Goal: Task Accomplishment & Management: Manage account settings

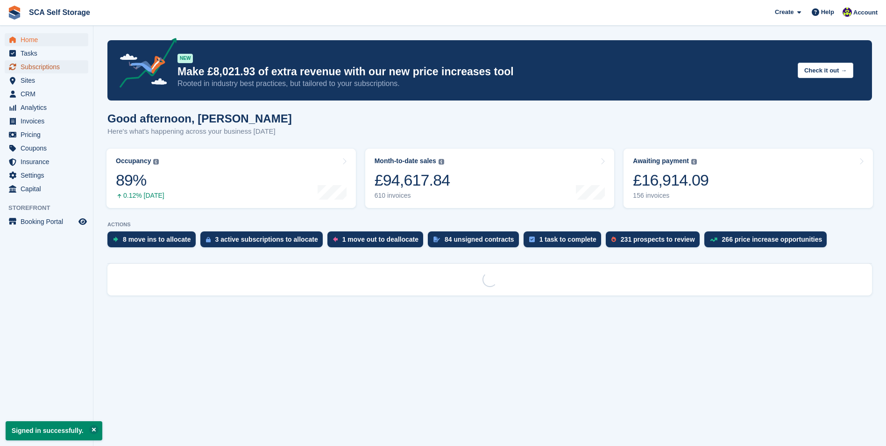
click at [23, 64] on span "Subscriptions" at bounding box center [49, 66] width 56 height 13
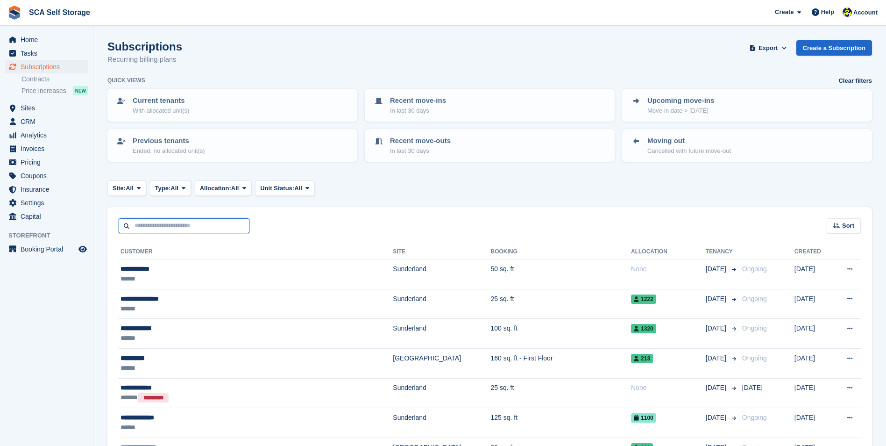
click at [142, 226] on input "text" at bounding box center [184, 225] width 131 height 15
type input "***"
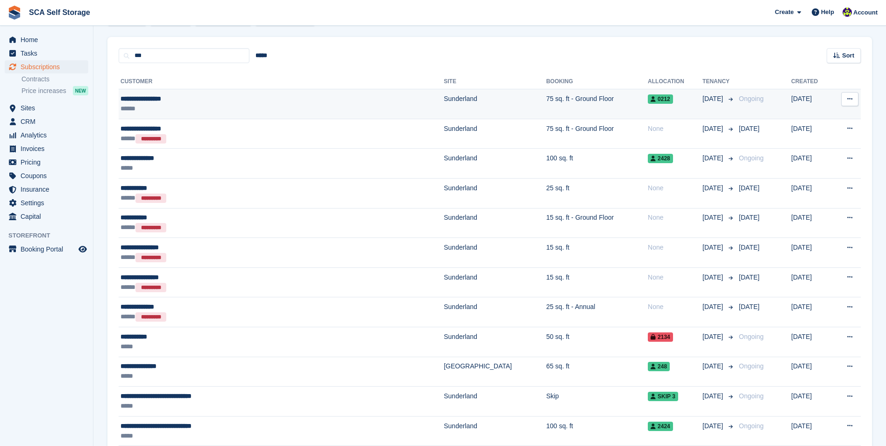
scroll to position [187, 0]
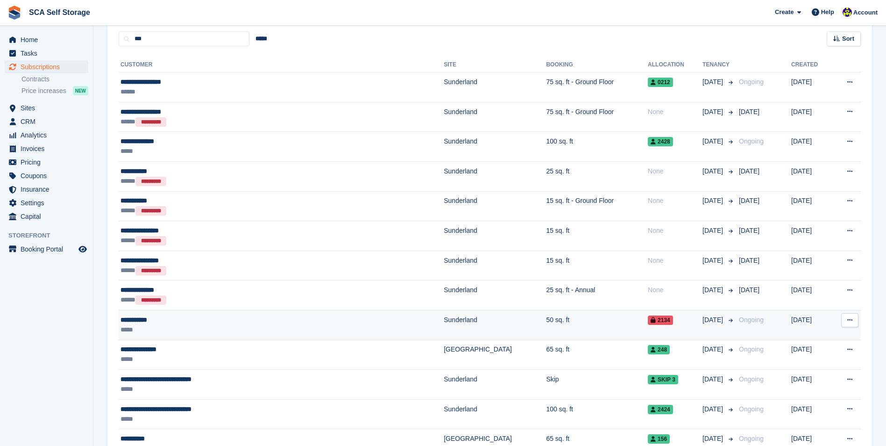
click at [179, 319] on div "**********" at bounding box center [228, 320] width 214 height 10
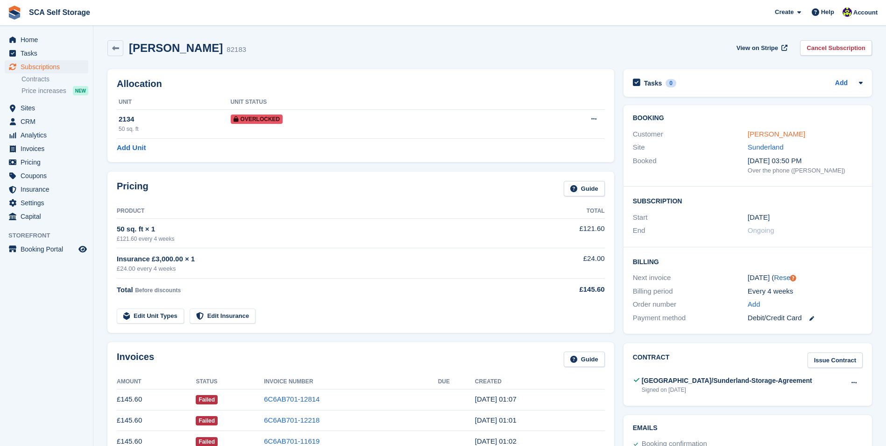
click at [754, 133] on link "Aaron Haley" at bounding box center [776, 134] width 57 height 8
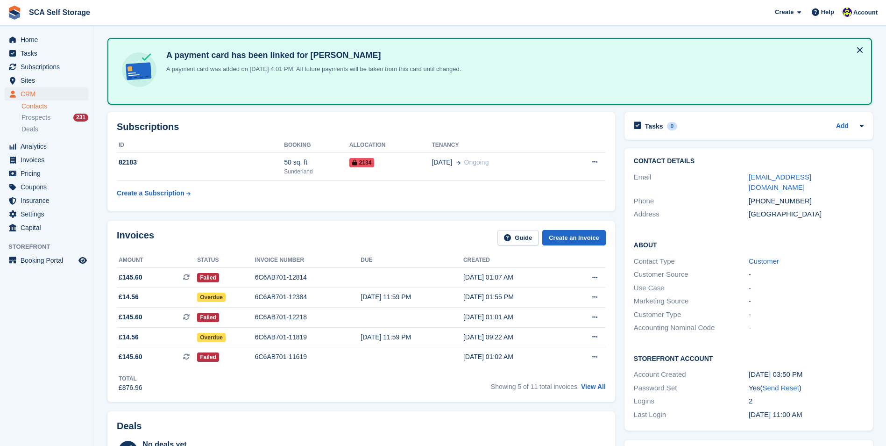
scroll to position [28, 0]
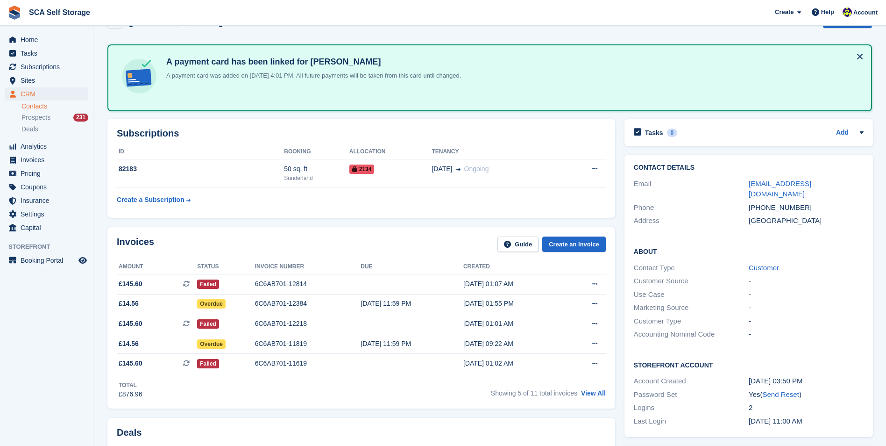
click at [381, 210] on div "Subscriptions ID Booking Allocation Tenancy 82183 50 sq. ft Sunderland 2134 17 …" at bounding box center [361, 168] width 508 height 99
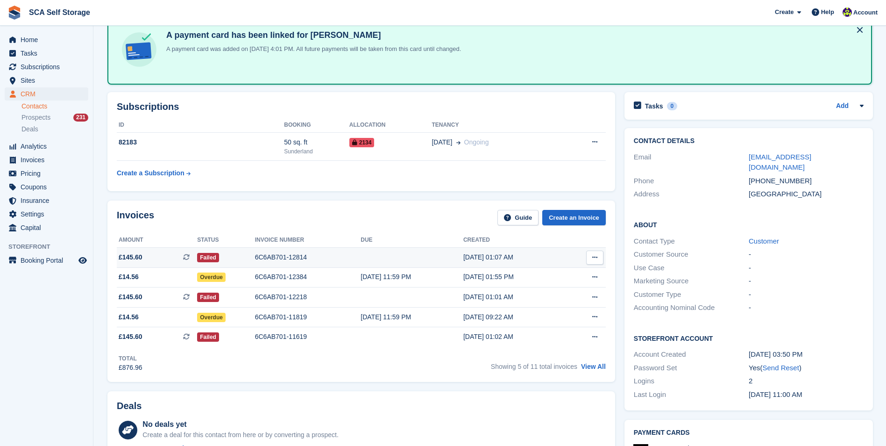
scroll to position [74, 0]
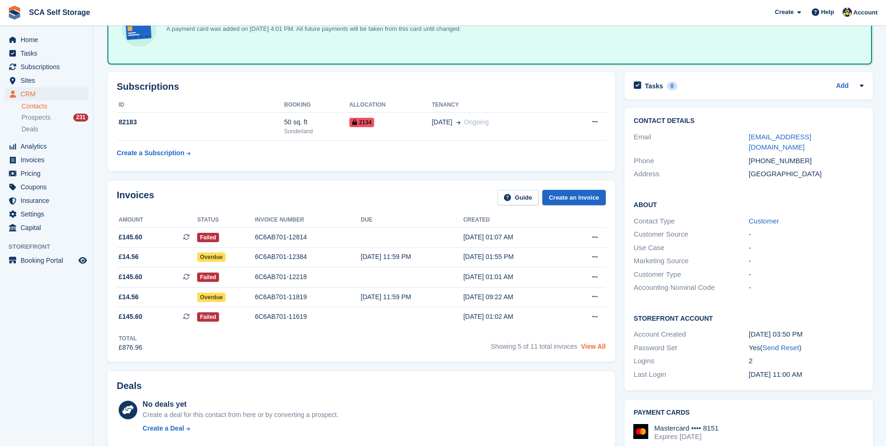
click at [591, 346] on link "View All" at bounding box center [593, 345] width 25 height 7
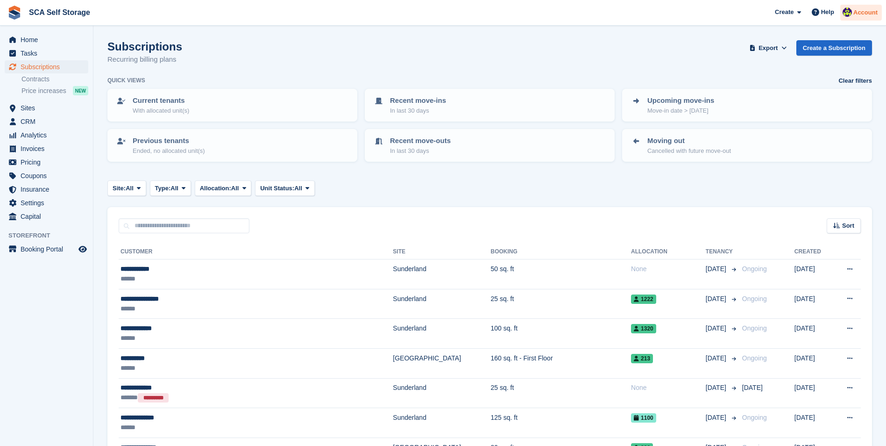
click at [869, 17] on span "Account" at bounding box center [866, 12] width 24 height 9
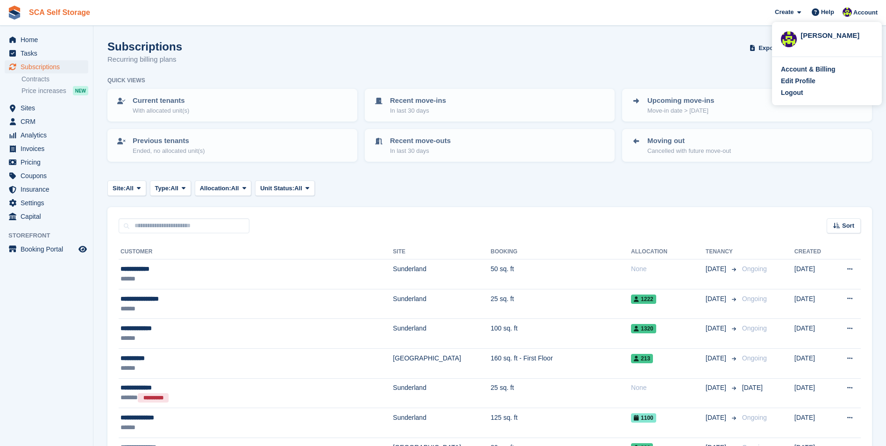
click at [50, 19] on link "SCA Self Storage" at bounding box center [59, 12] width 69 height 15
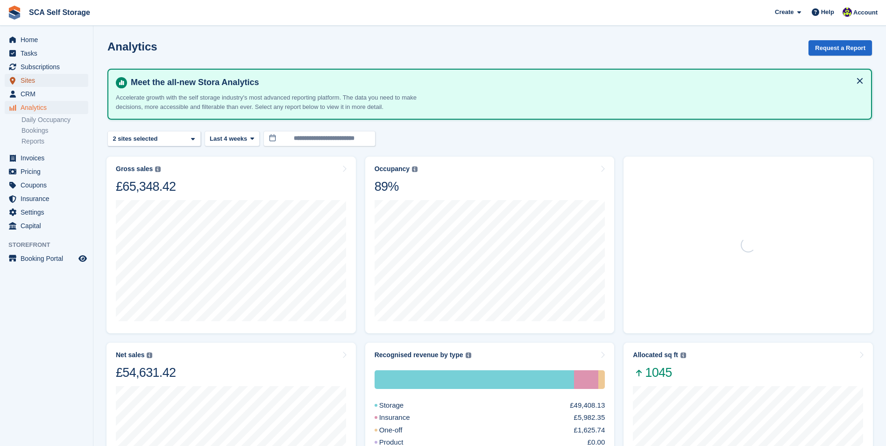
click at [52, 83] on span "Sites" at bounding box center [49, 80] width 56 height 13
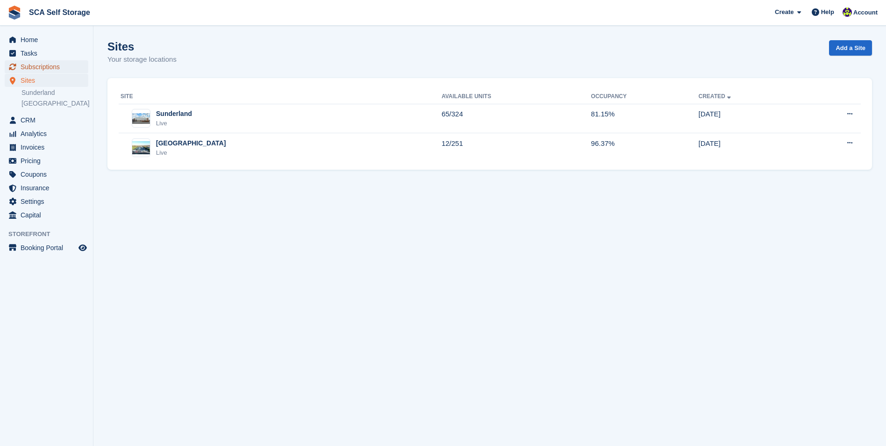
click at [56, 71] on span "Subscriptions" at bounding box center [49, 66] width 56 height 13
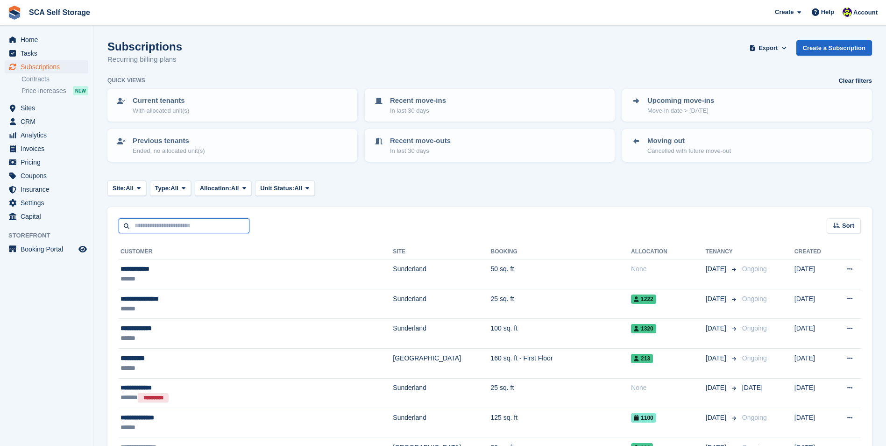
click at [194, 224] on input "text" at bounding box center [184, 225] width 131 height 15
type input "*******"
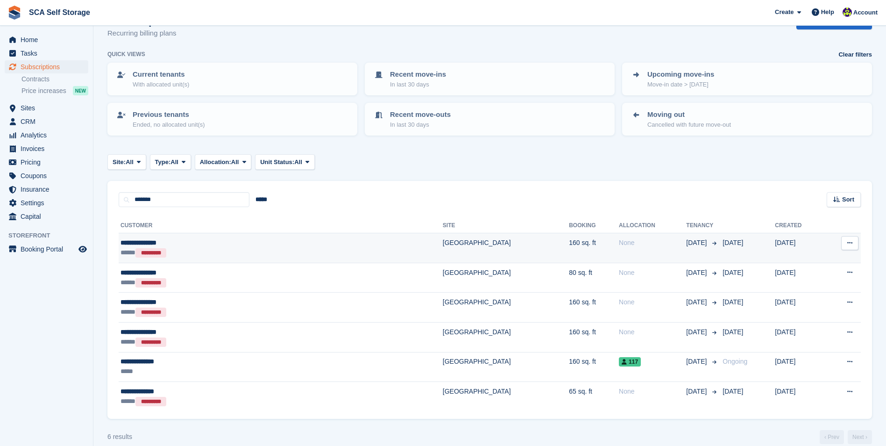
scroll to position [38, 0]
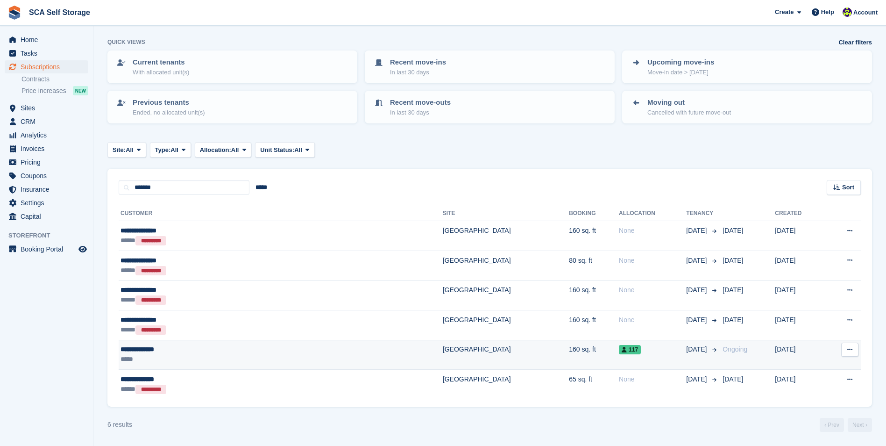
click at [212, 354] on div "*****" at bounding box center [207, 359] width 173 height 10
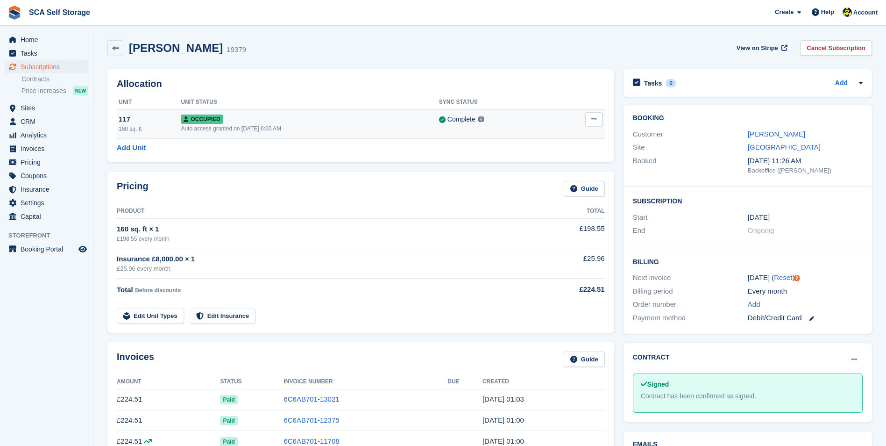
click at [335, 124] on div "Occupied" at bounding box center [310, 119] width 258 height 10
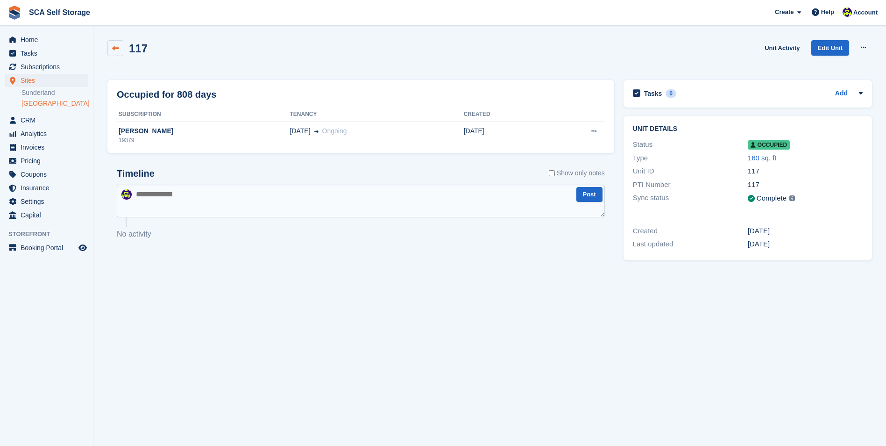
click at [121, 50] on link at bounding box center [115, 48] width 16 height 16
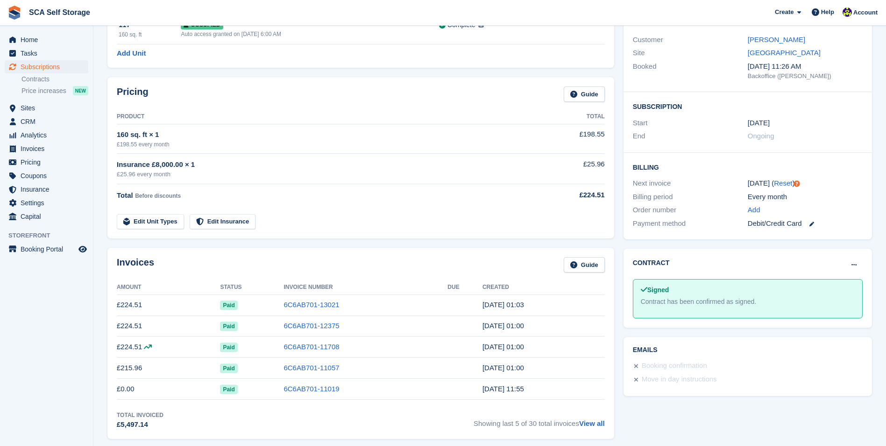
scroll to position [140, 0]
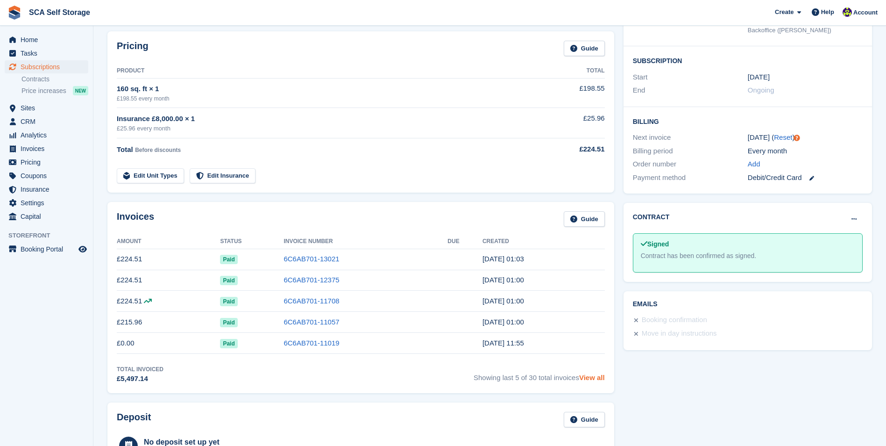
click at [586, 380] on link "View all" at bounding box center [592, 377] width 26 height 8
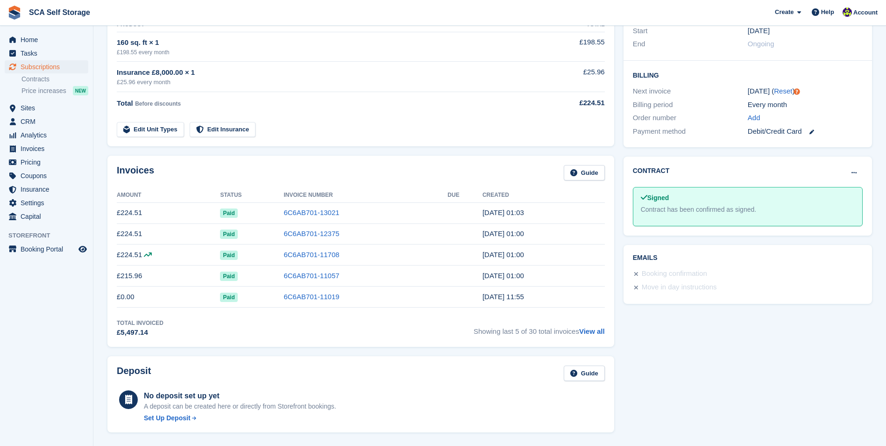
scroll to position [187, 0]
click at [592, 328] on link "View all" at bounding box center [592, 331] width 26 height 8
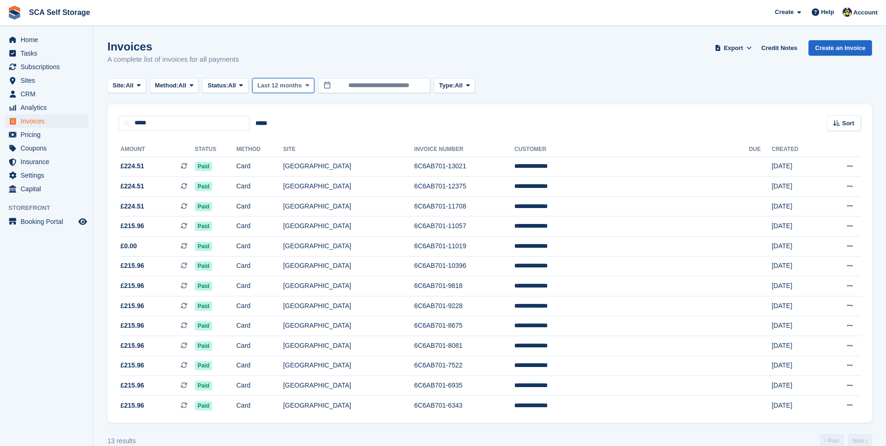
click at [306, 91] on button "Last 12 months" at bounding box center [283, 85] width 62 height 15
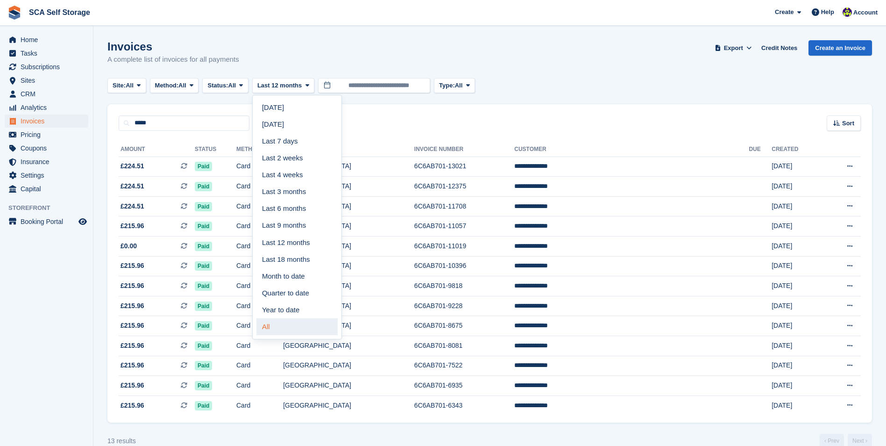
click at [294, 328] on link "All" at bounding box center [296, 326] width 81 height 17
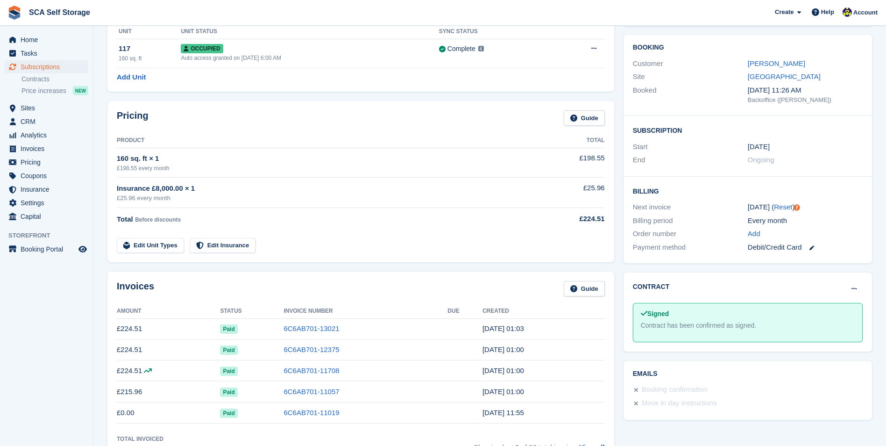
scroll to position [93, 0]
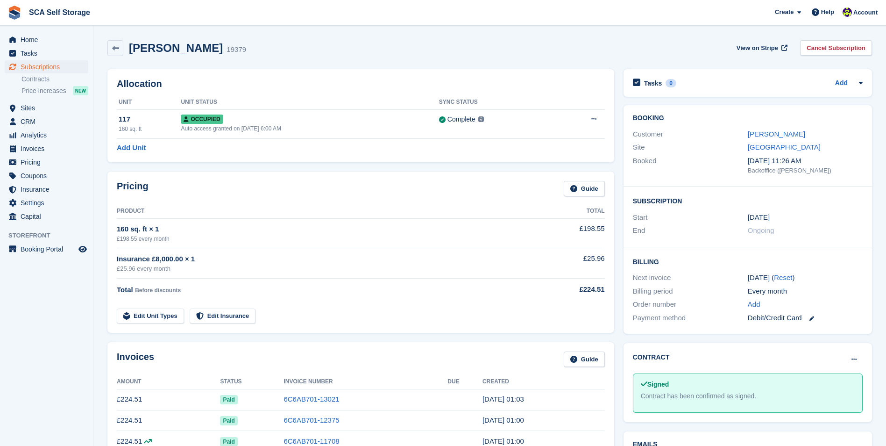
scroll to position [186, 0]
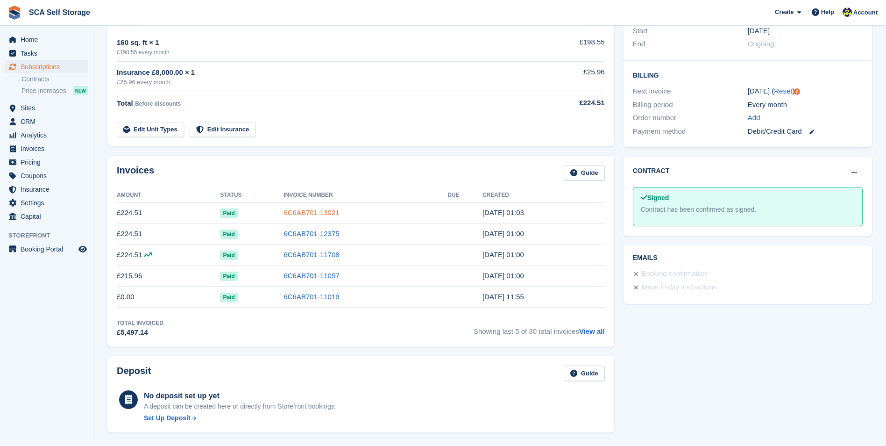
click at [314, 214] on link "6C6AB701-13021" at bounding box center [312, 212] width 56 height 8
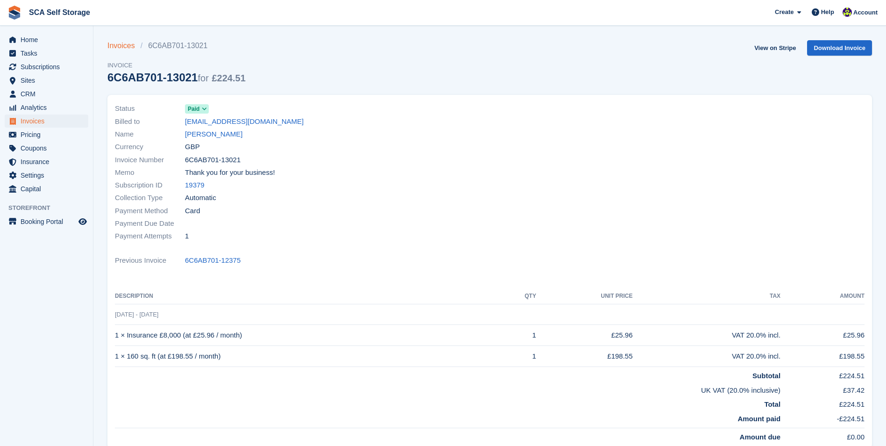
click at [128, 43] on link "Invoices" at bounding box center [123, 45] width 33 height 11
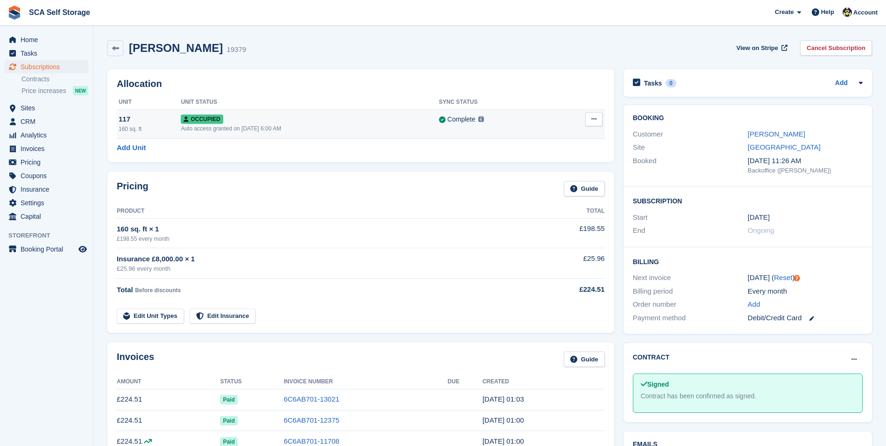
click at [331, 135] on td "Occupied Auto access granted on 14th Jul, 2023, 6:00 AM" at bounding box center [310, 123] width 258 height 29
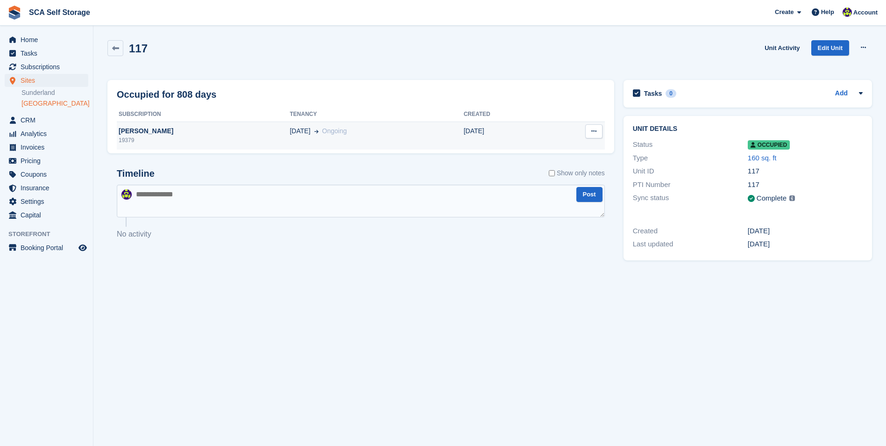
click at [259, 137] on div "19379" at bounding box center [203, 140] width 173 height 8
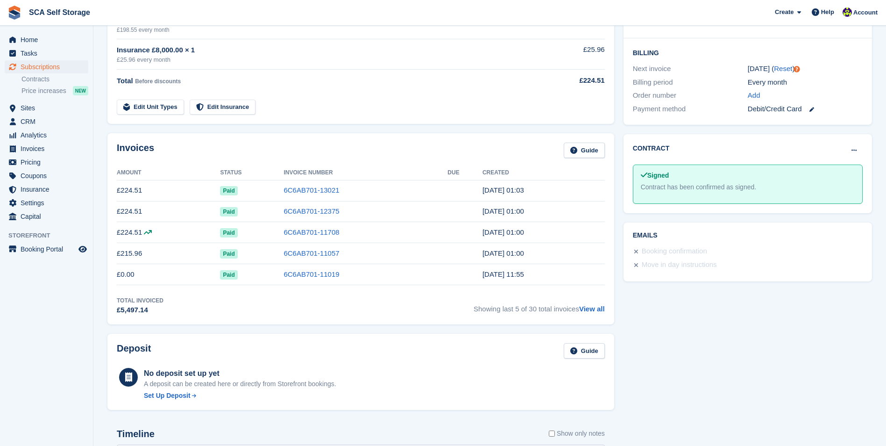
scroll to position [234, 0]
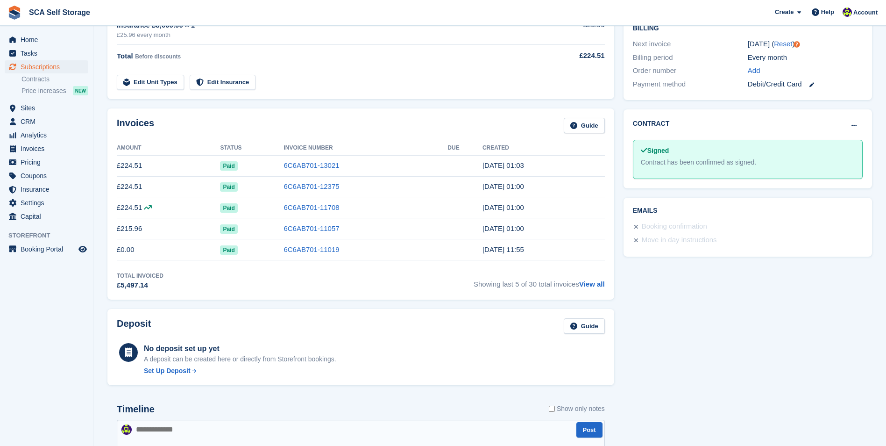
click at [362, 167] on td "6C6AB701-13021" at bounding box center [366, 165] width 164 height 21
click at [303, 166] on link "6C6AB701-13021" at bounding box center [312, 165] width 56 height 8
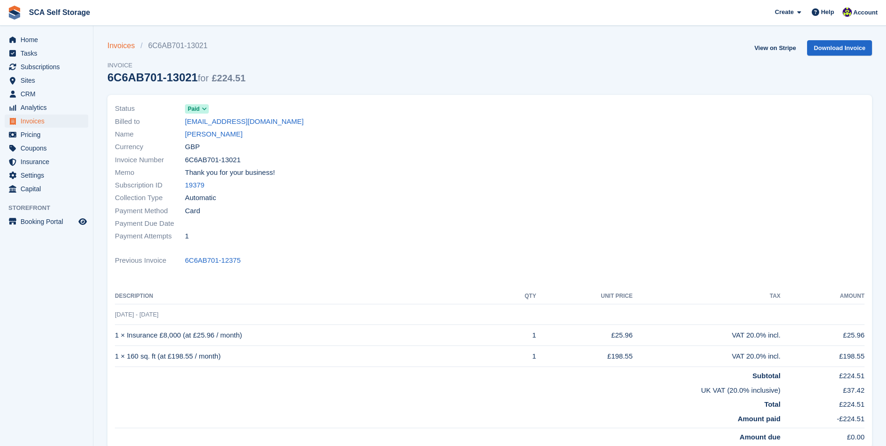
click at [123, 41] on link "Invoices" at bounding box center [123, 45] width 33 height 11
click at [480, 249] on div "Status Paid Billed to lauren.greaves1404@gmail.com Name Lauren Greaves Currency…" at bounding box center [489, 271] width 765 height 353
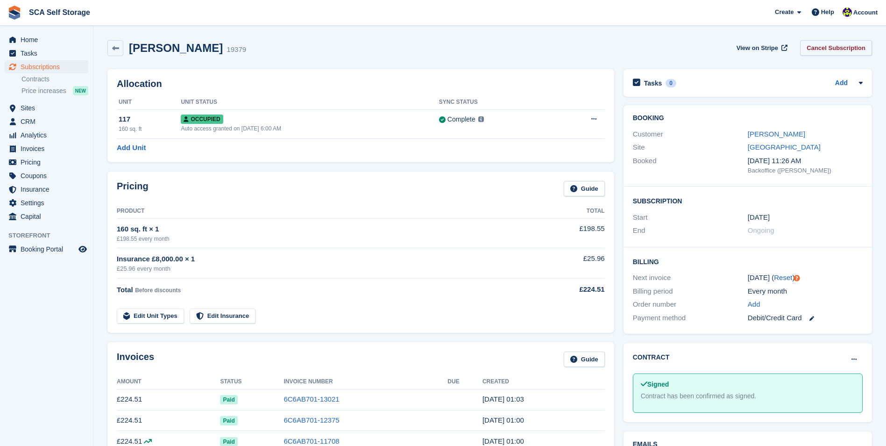
click at [834, 51] on link "Cancel Subscription" at bounding box center [836, 47] width 72 height 15
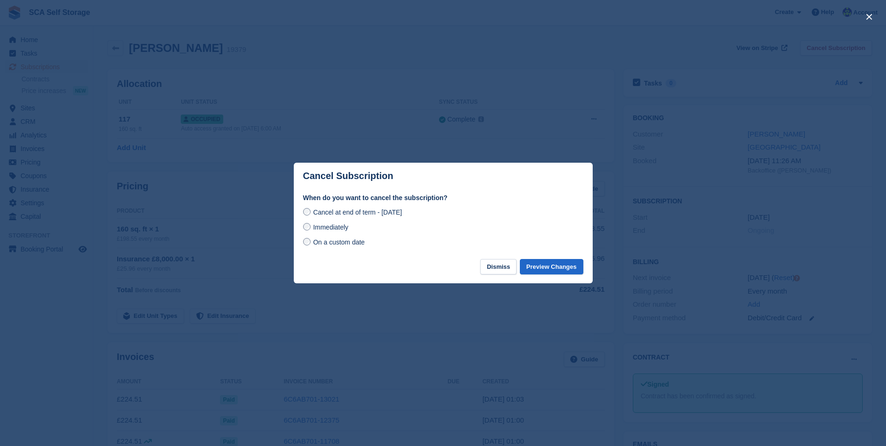
click at [348, 244] on span "On a custom date" at bounding box center [339, 241] width 52 height 7
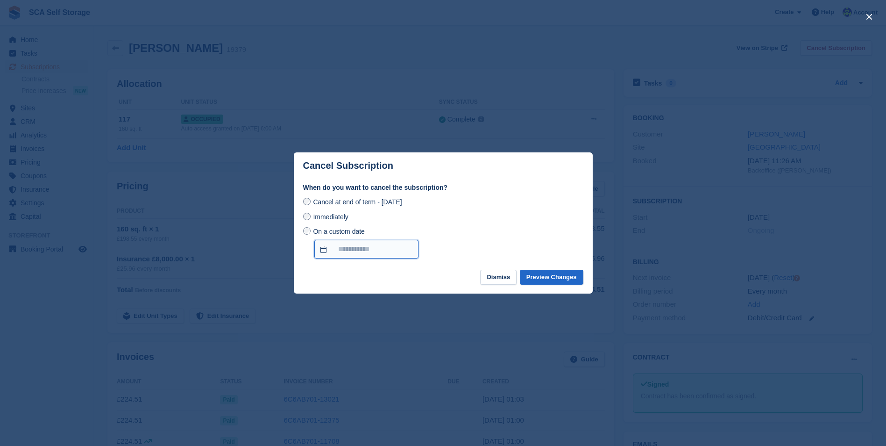
click at [387, 248] on input "On a custom date" at bounding box center [366, 249] width 104 height 19
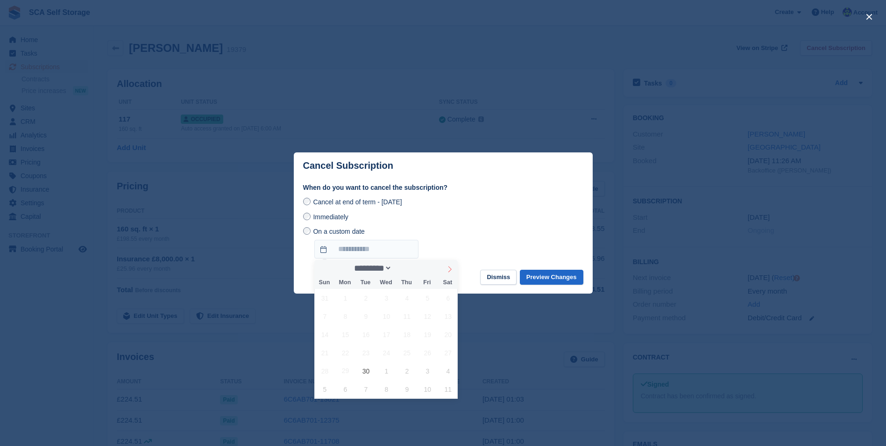
click at [449, 269] on icon at bounding box center [450, 269] width 7 height 7
select select "*"
click at [325, 337] on span "12" at bounding box center [325, 334] width 18 height 18
type input "**********"
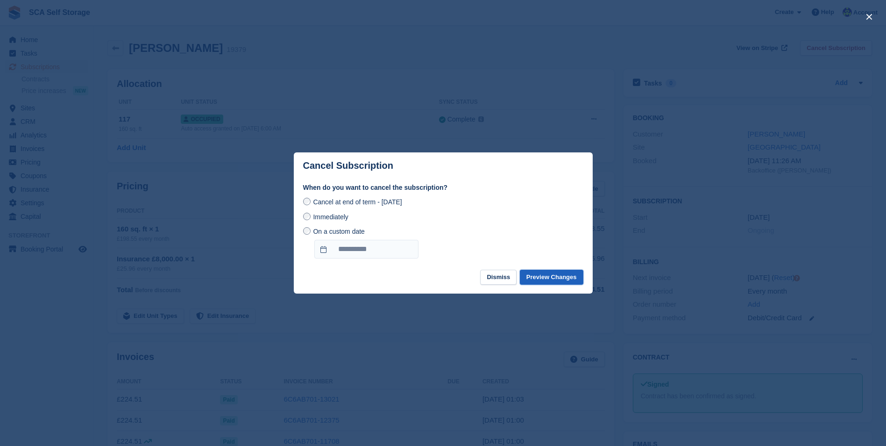
click at [552, 282] on button "Preview Changes" at bounding box center [552, 277] width 64 height 15
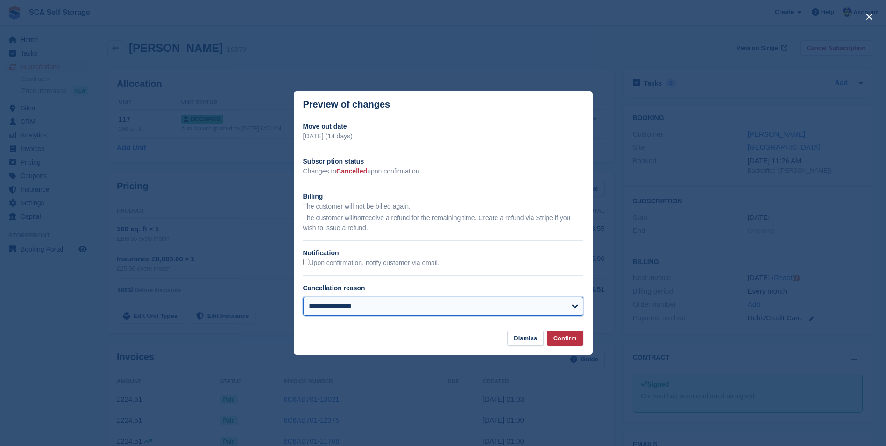
click at [560, 311] on select "**********" at bounding box center [443, 306] width 280 height 19
select select "**********"
click at [303, 298] on select "**********" at bounding box center [443, 306] width 280 height 19
click at [567, 336] on button "Confirm" at bounding box center [565, 337] width 36 height 15
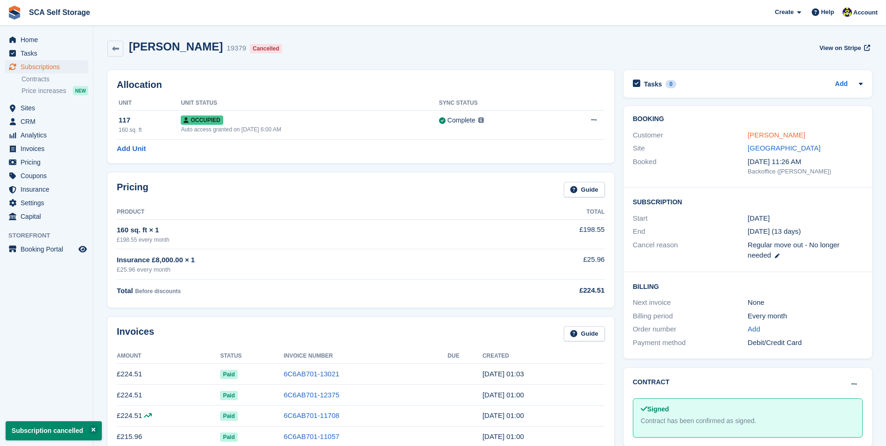
click at [778, 135] on link "Lauren Greaves" at bounding box center [776, 135] width 57 height 8
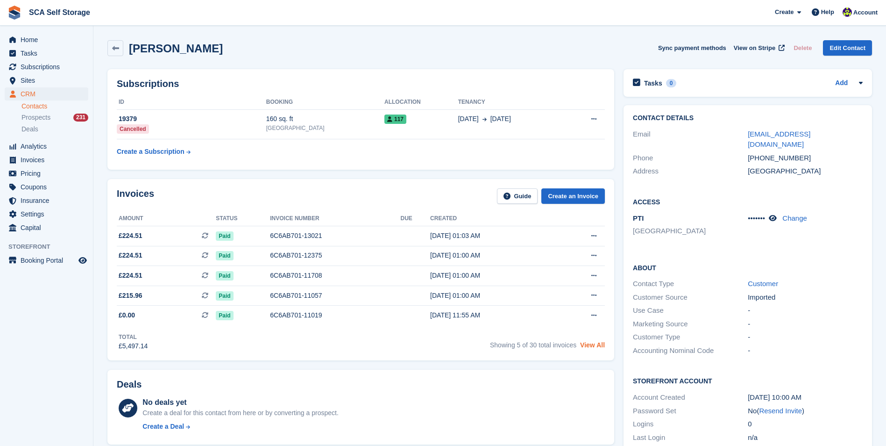
click at [591, 346] on link "View All" at bounding box center [592, 344] width 25 height 7
click at [201, 121] on div "19379" at bounding box center [192, 119] width 150 height 10
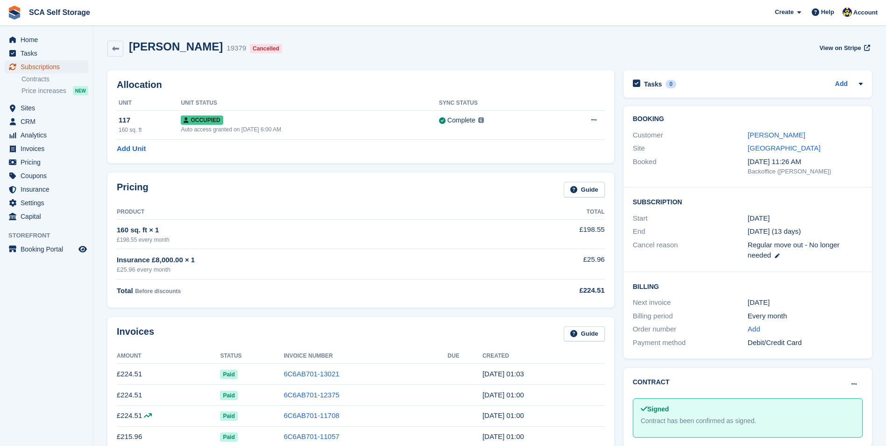
click at [61, 67] on span "Subscriptions" at bounding box center [49, 66] width 56 height 13
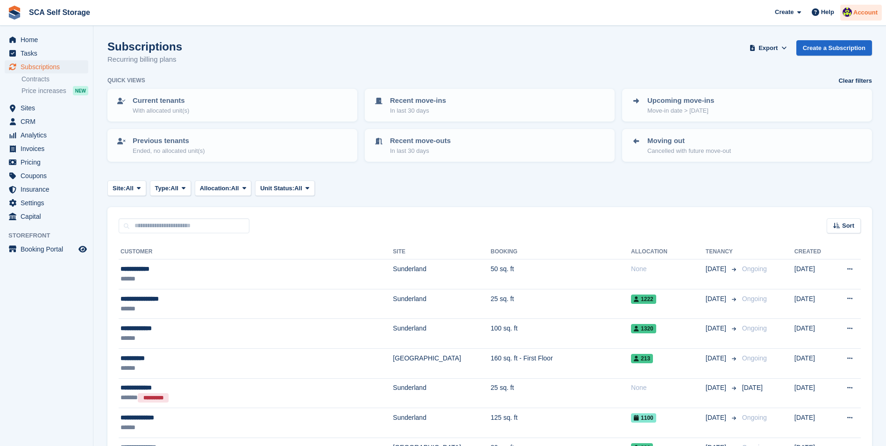
click at [852, 18] on div at bounding box center [847, 13] width 9 height 13
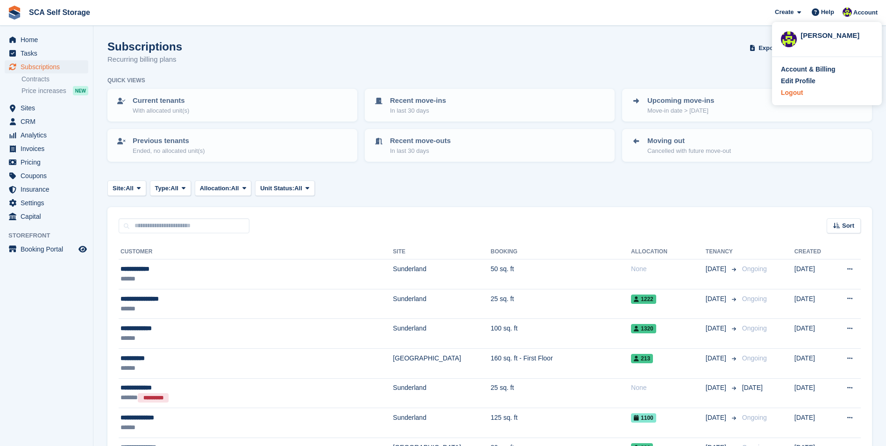
click at [794, 90] on div "Logout" at bounding box center [792, 93] width 22 height 10
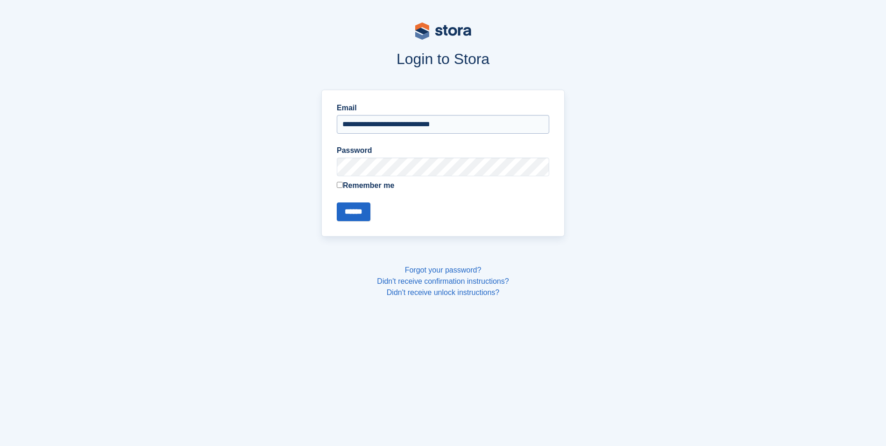
click at [492, 128] on input "**********" at bounding box center [443, 124] width 213 height 19
type input "**********"
click at [351, 216] on input "******" at bounding box center [354, 211] width 34 height 19
